Goal: Task Accomplishment & Management: Manage account settings

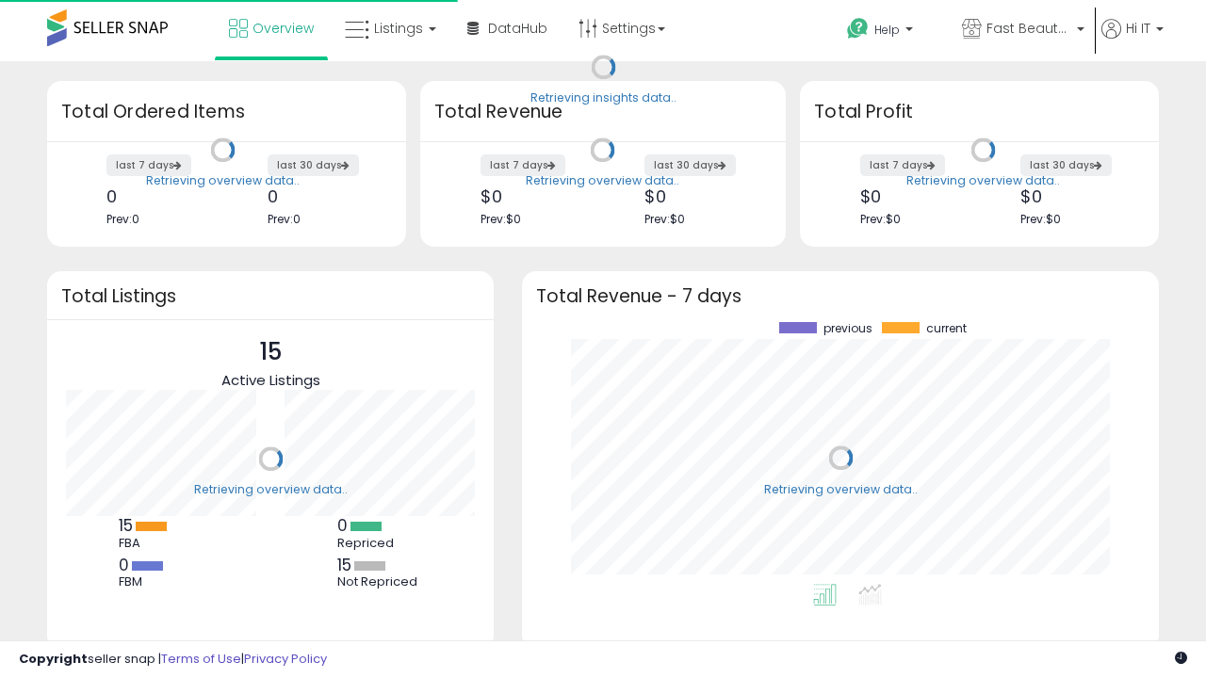
scroll to position [262, 599]
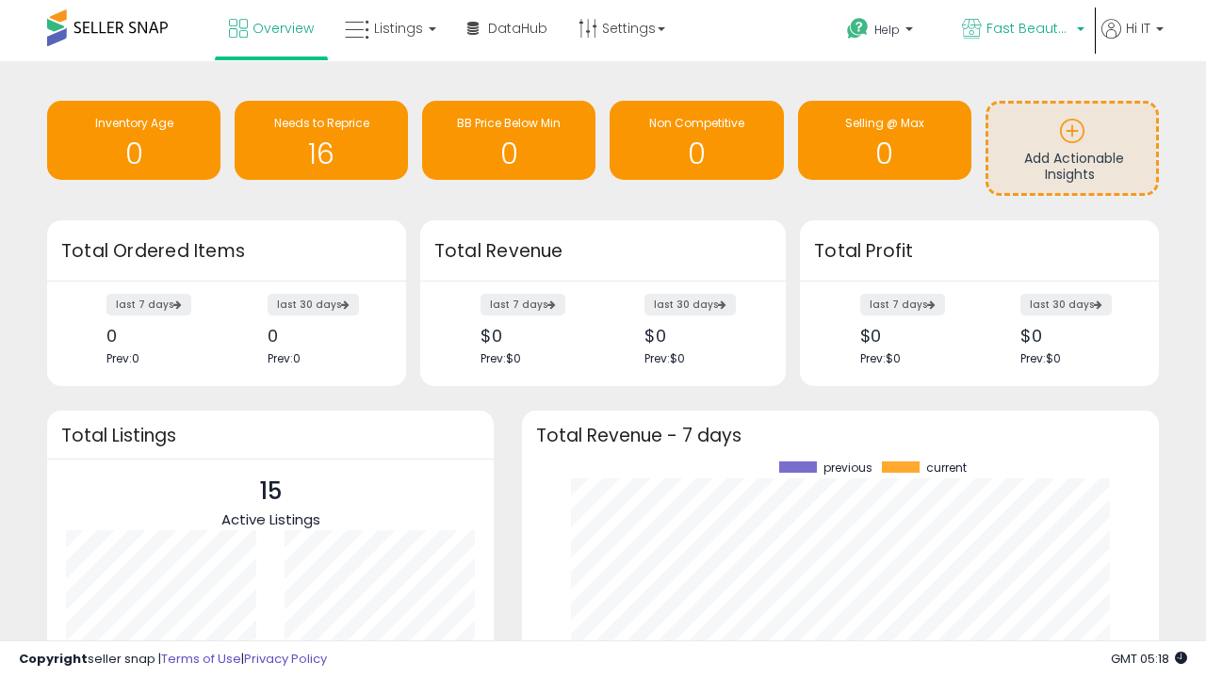
click at [1021, 30] on span "Fast Beauty ([GEOGRAPHIC_DATA])" at bounding box center [1028, 28] width 85 height 19
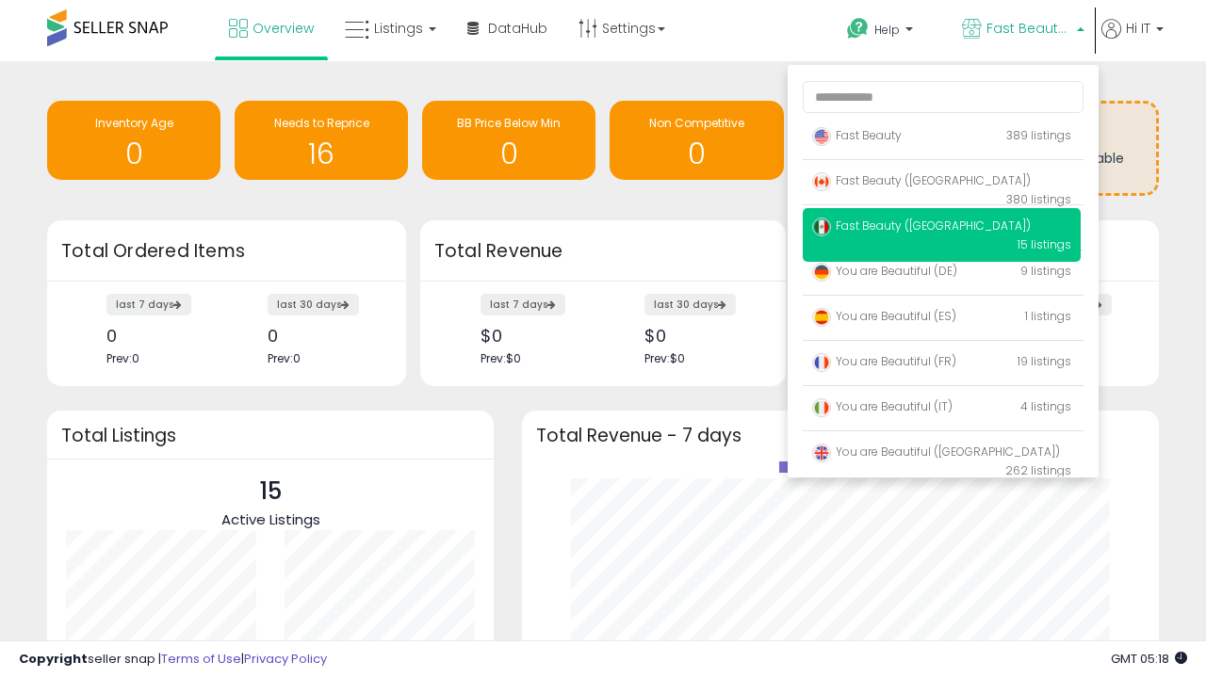
click at [941, 455] on span "You are Beautiful ([GEOGRAPHIC_DATA])" at bounding box center [936, 452] width 248 height 16
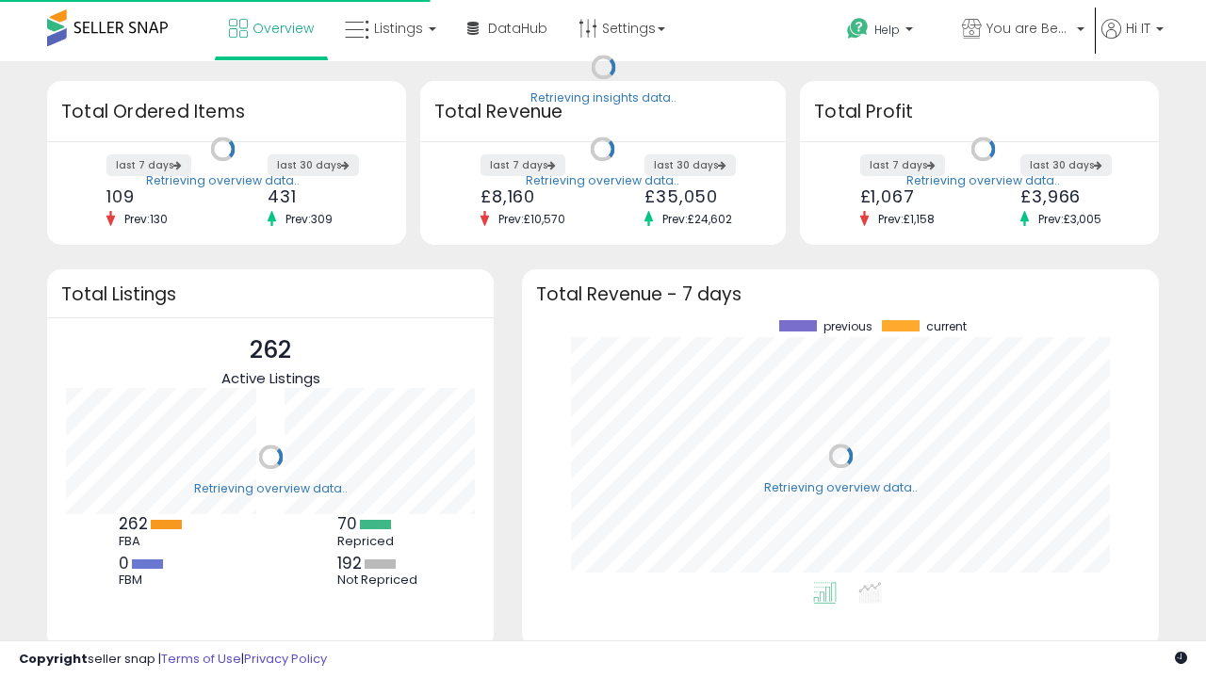
scroll to position [262, 599]
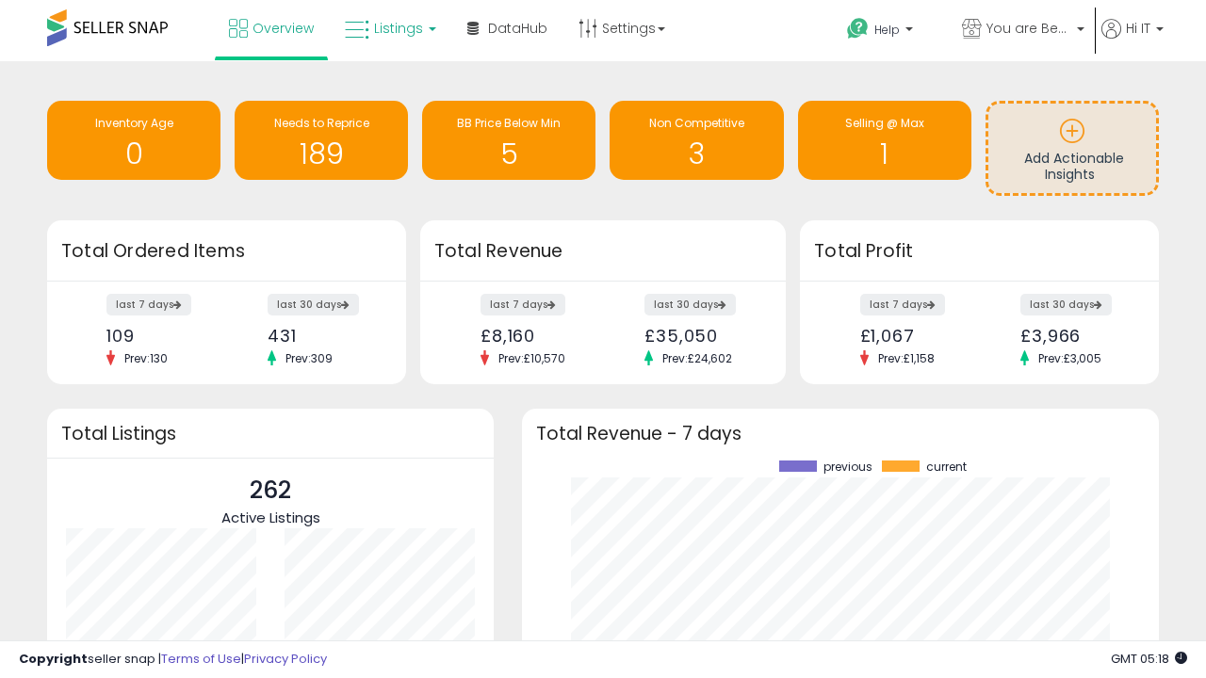
click at [388, 28] on span "Listings" at bounding box center [398, 28] width 49 height 19
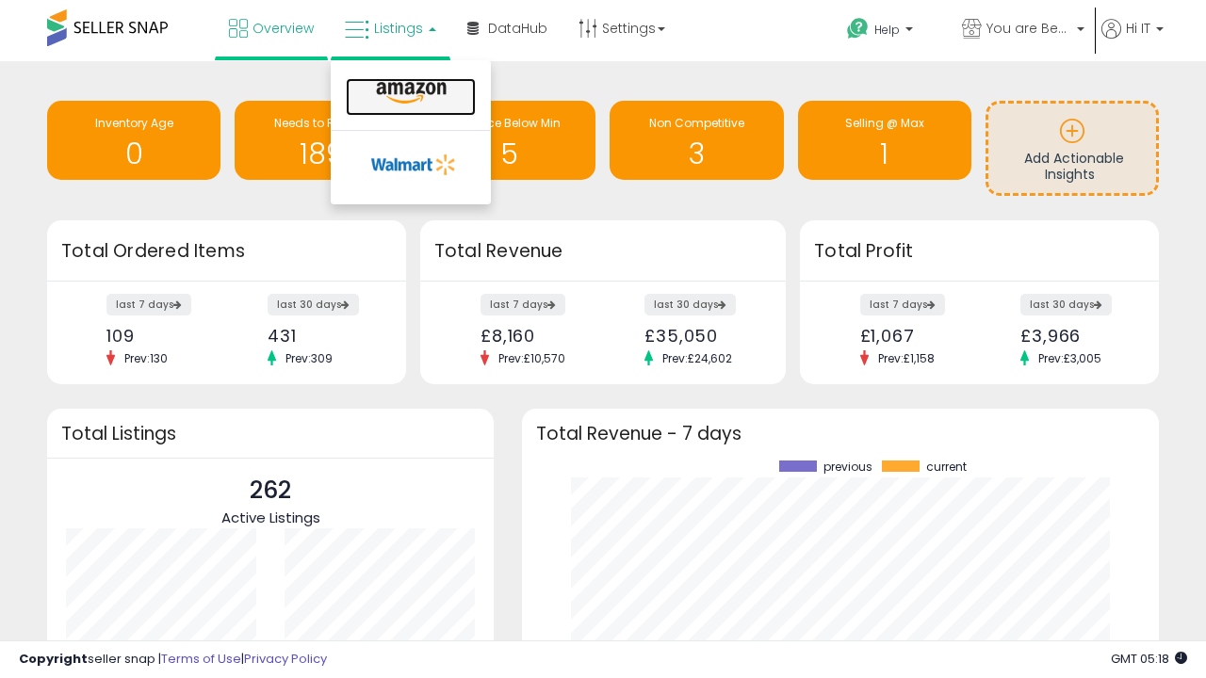
click at [409, 93] on icon at bounding box center [411, 93] width 82 height 24
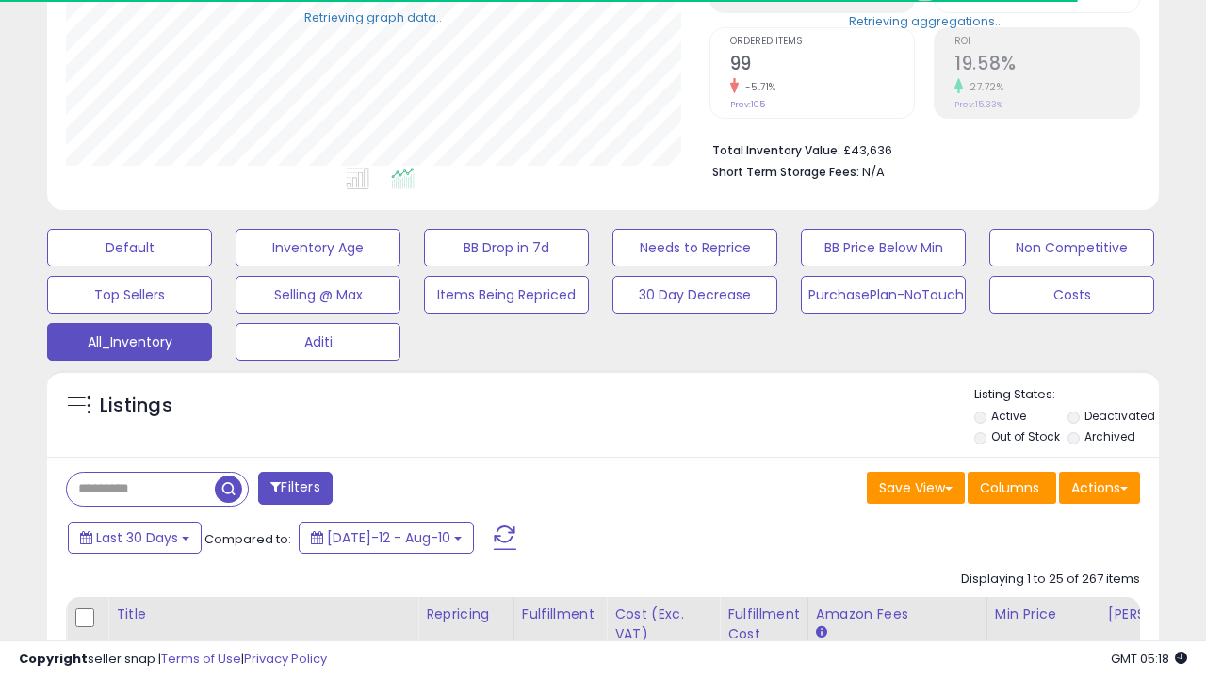
scroll to position [562, 0]
